Goal: Task Accomplishment & Management: Use online tool/utility

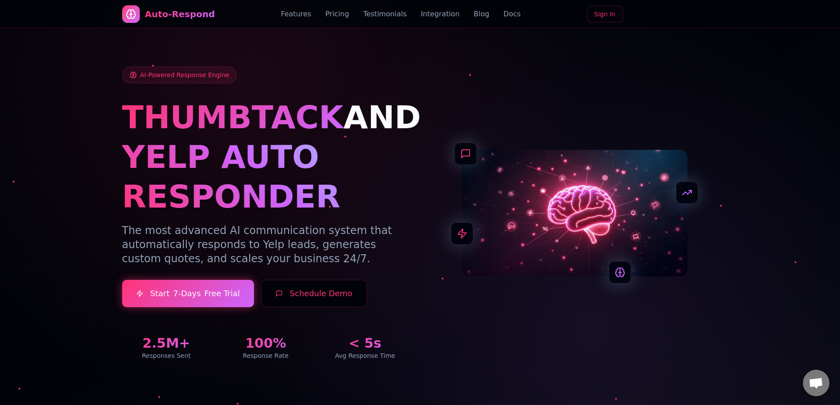
click at [595, 18] on link "Sign In" at bounding box center [605, 14] width 36 height 17
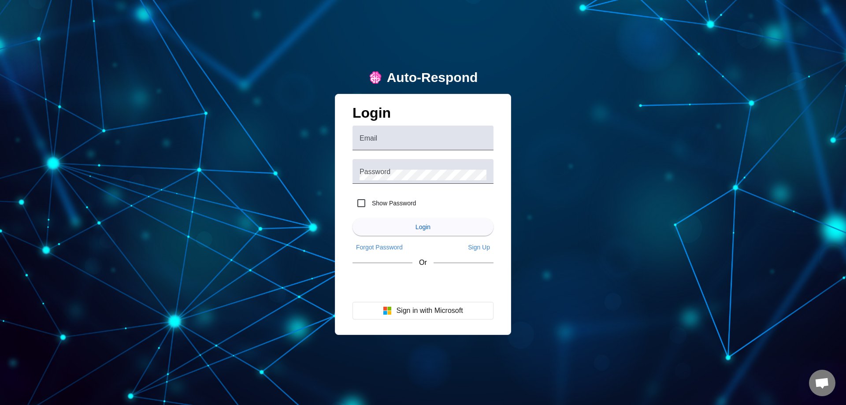
click at [402, 73] on div "Auto-Respond" at bounding box center [432, 77] width 91 height 15
